Goal: Task Accomplishment & Management: Use online tool/utility

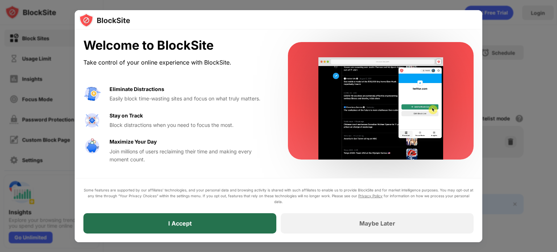
click at [223, 221] on div "I Accept" at bounding box center [179, 223] width 193 height 20
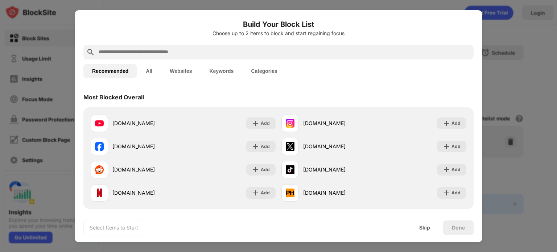
click at [221, 51] on input "text" at bounding box center [284, 52] width 372 height 9
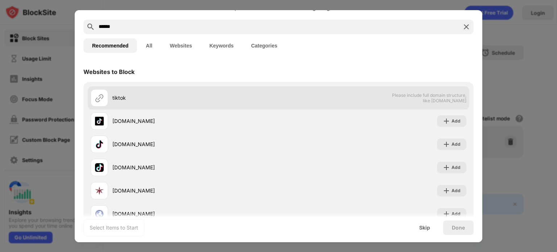
scroll to position [26, 0]
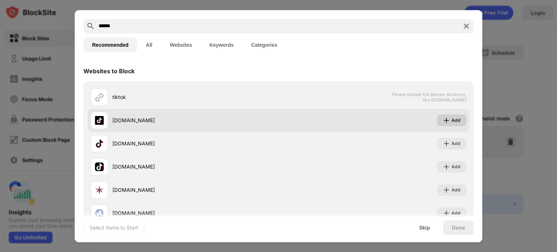
type input "******"
click at [451, 119] on div "Add" at bounding box center [455, 120] width 9 height 7
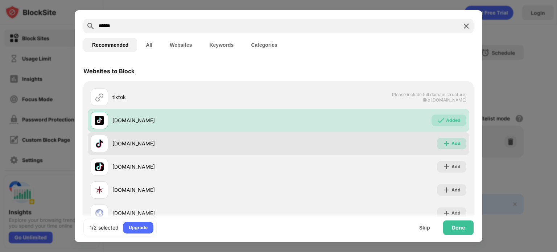
click at [443, 141] on img at bounding box center [445, 143] width 7 height 7
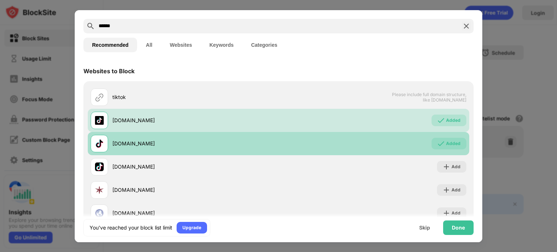
scroll to position [49, 0]
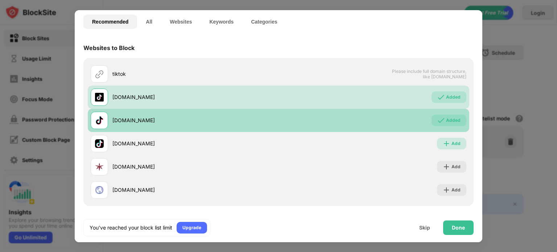
click at [443, 141] on img at bounding box center [445, 143] width 7 height 7
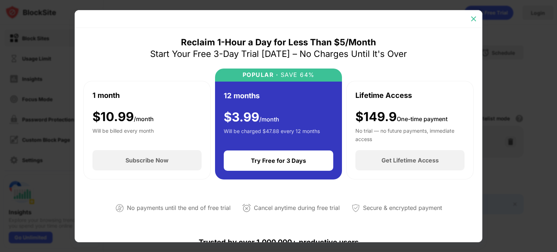
click at [473, 17] on img at bounding box center [473, 18] width 7 height 7
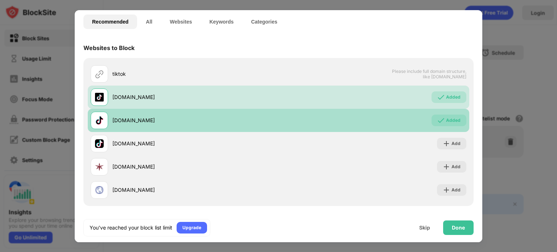
click at [446, 121] on div "Added" at bounding box center [453, 120] width 14 height 7
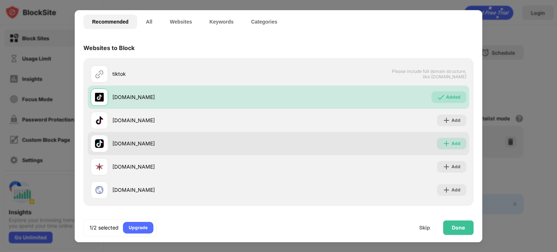
click at [445, 144] on div "Add" at bounding box center [451, 144] width 29 height 12
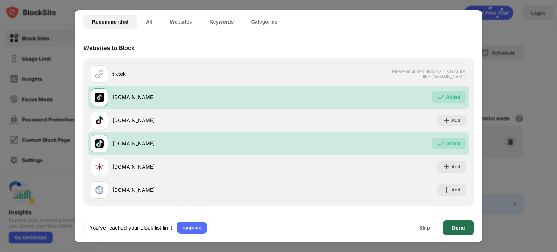
click at [450, 226] on div "Done" at bounding box center [458, 227] width 30 height 14
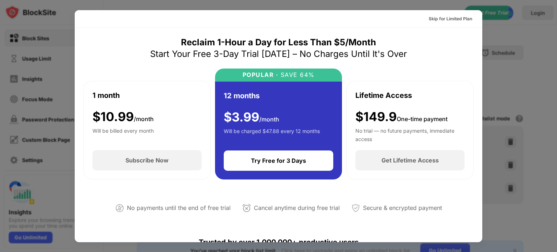
scroll to position [4, 0]
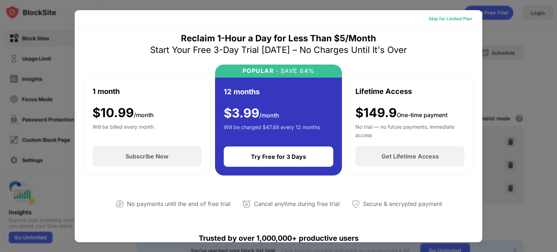
click at [438, 17] on div "Skip for Limited Plan" at bounding box center [449, 18] width 43 height 7
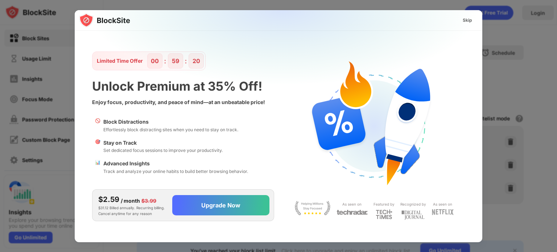
scroll to position [0, 0]
click at [467, 18] on div "Skip" at bounding box center [466, 20] width 9 height 7
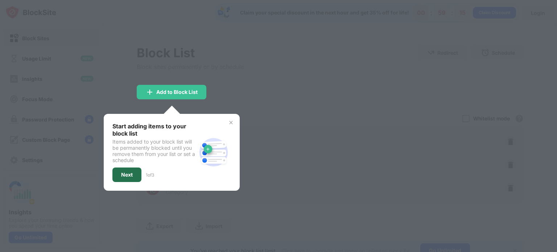
click at [116, 174] on div "Next" at bounding box center [126, 174] width 29 height 14
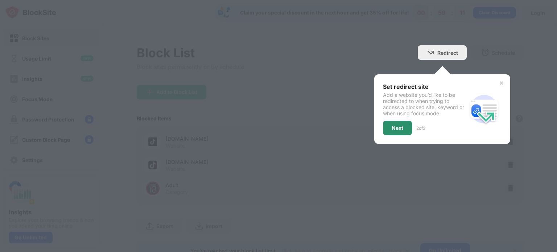
click at [385, 128] on div "Next" at bounding box center [397, 128] width 29 height 14
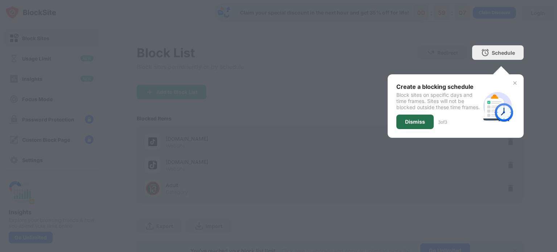
click at [405, 125] on div "Dismiss" at bounding box center [415, 122] width 20 height 6
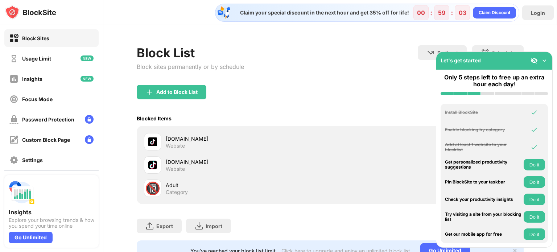
click at [378, 120] on div "Blocked Items Whitelist mode Block all websites except for those in your whitel…" at bounding box center [330, 118] width 387 height 15
click at [360, 84] on div "Block List Block sites permanently or by schedule Redirect Choose a site to be …" at bounding box center [330, 64] width 387 height 39
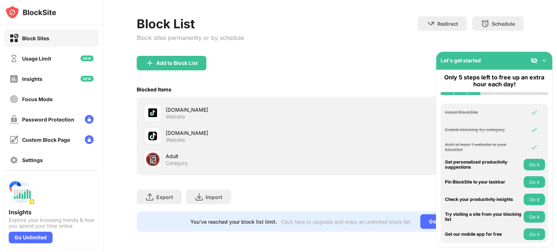
scroll to position [33, 0]
click at [542, 61] on img at bounding box center [543, 60] width 7 height 7
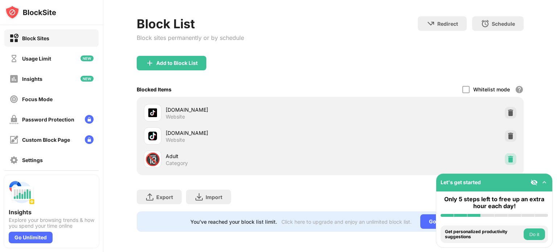
click at [508, 153] on div at bounding box center [510, 159] width 12 height 12
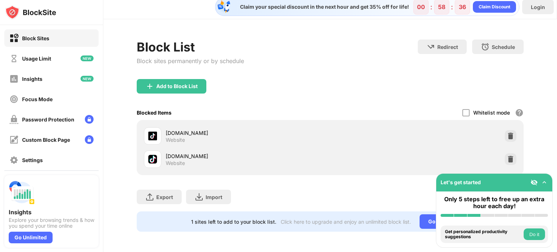
scroll to position [19, 0]
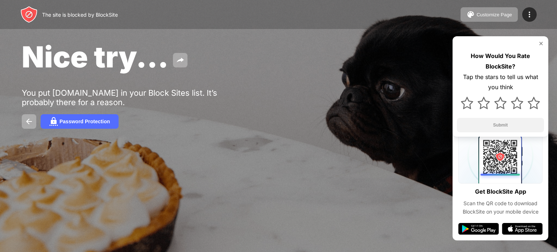
click at [203, 72] on div "Nice try..." at bounding box center [227, 56] width 410 height 35
click at [538, 42] on img at bounding box center [541, 44] width 6 height 6
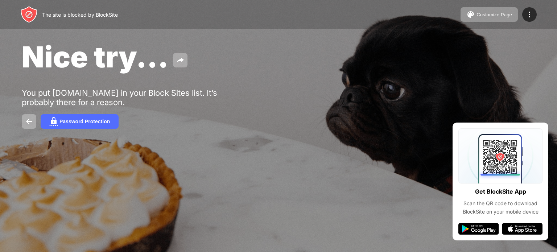
click at [154, 216] on div at bounding box center [278, 126] width 557 height 252
